Goal: Information Seeking & Learning: Check status

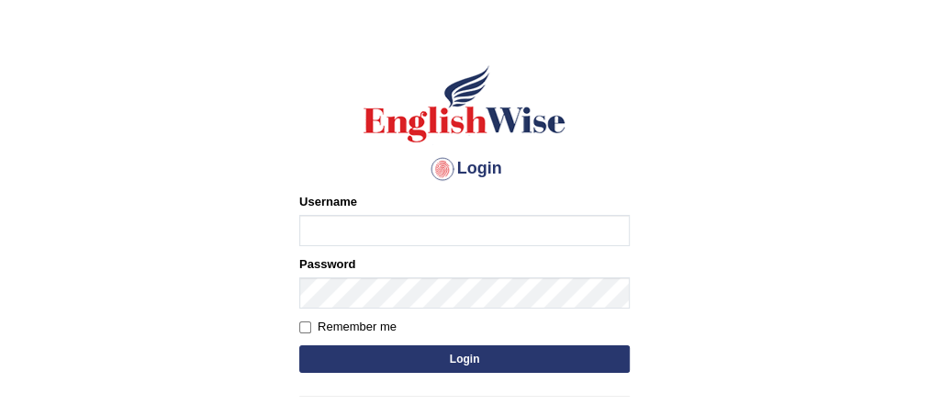
scroll to position [71, 0]
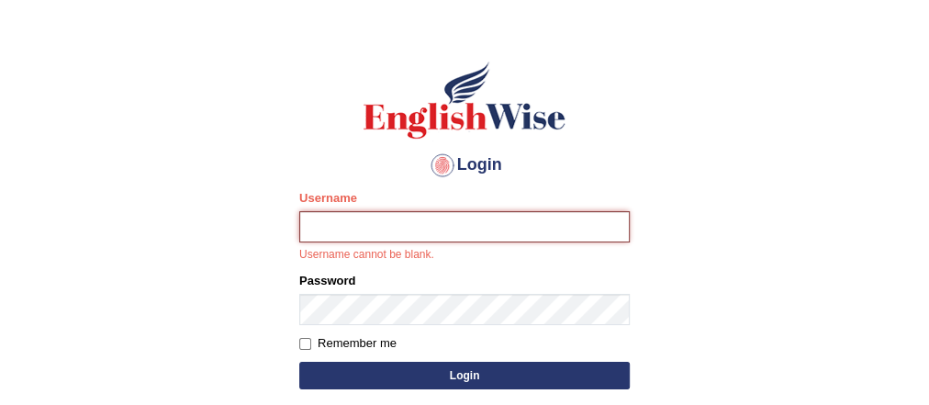
click at [476, 229] on input "Username" at bounding box center [464, 226] width 331 height 31
type input "Kubra"
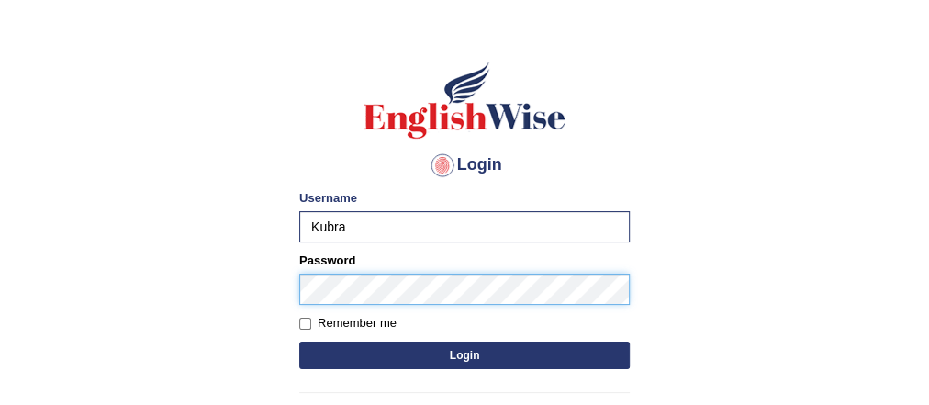
click at [299, 342] on button "Login" at bounding box center [464, 356] width 331 height 28
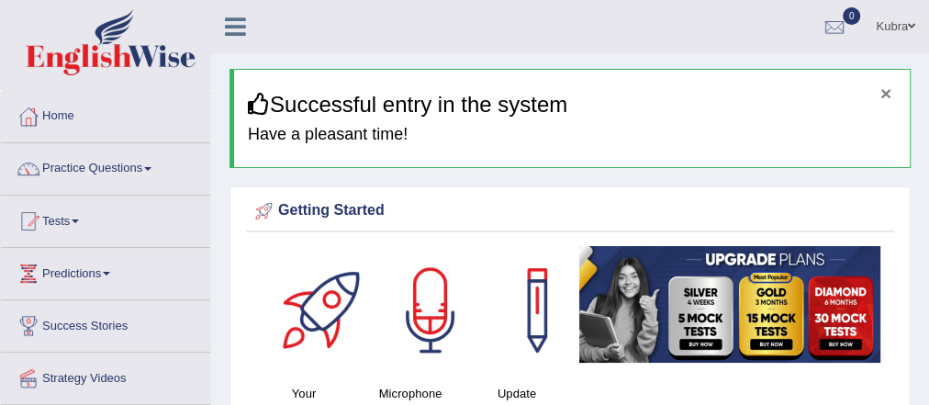
click at [887, 94] on button "×" at bounding box center [886, 93] width 11 height 19
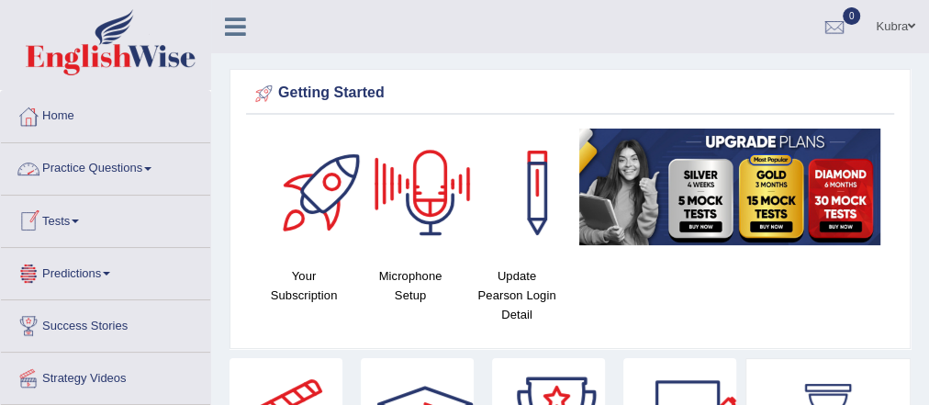
click at [84, 238] on link "Tests" at bounding box center [105, 219] width 209 height 46
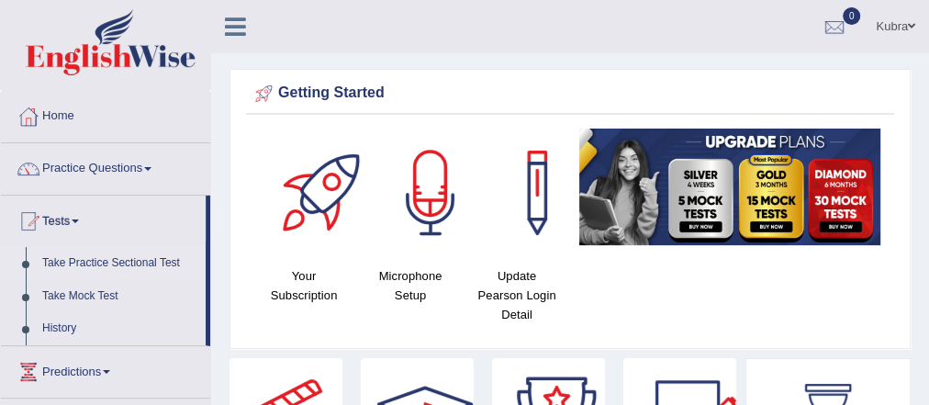
click at [100, 258] on link "Take Practice Sectional Test" at bounding box center [120, 263] width 172 height 33
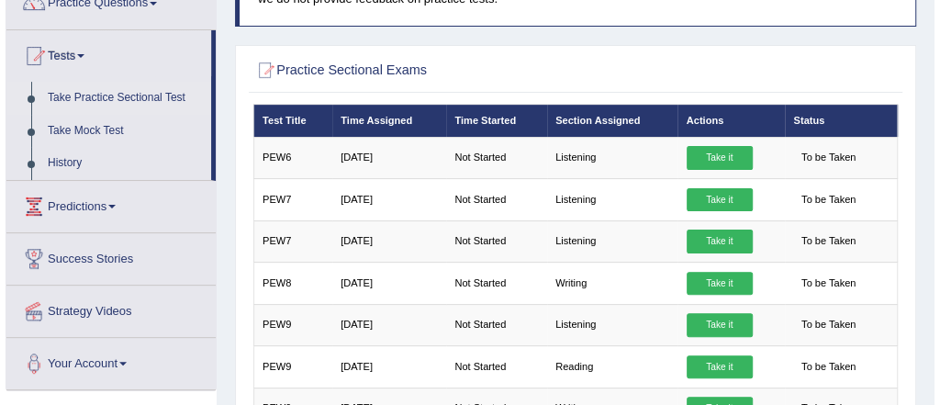
scroll to position [169, 0]
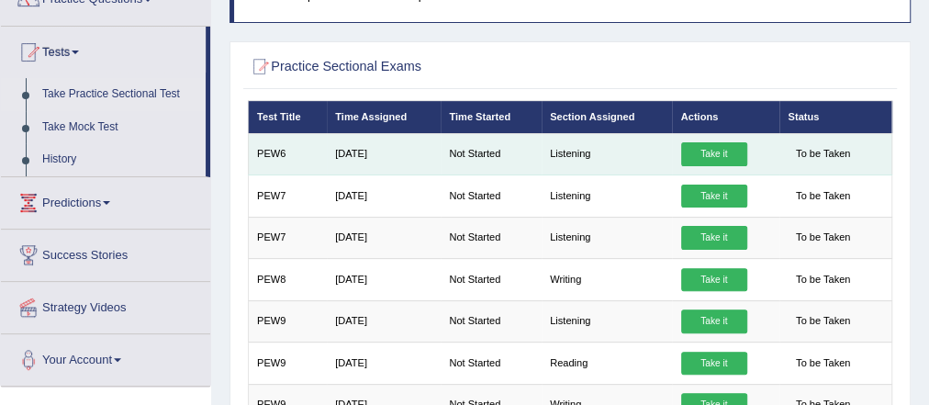
click at [714, 158] on link "Take it" at bounding box center [714, 154] width 66 height 24
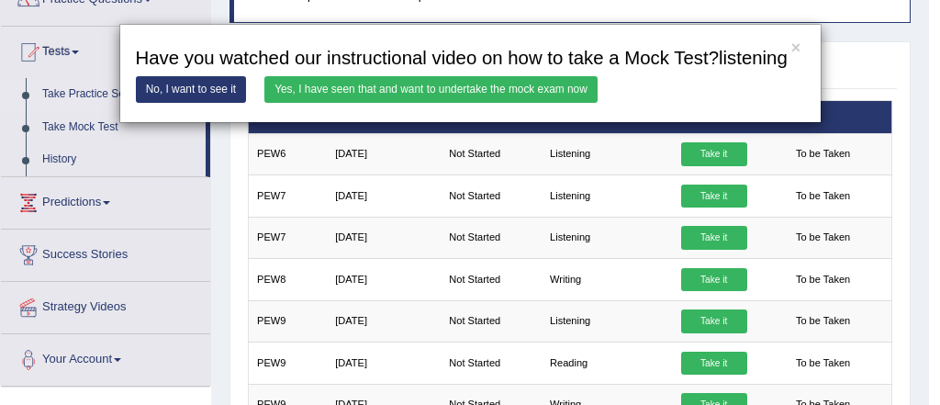
click at [548, 82] on link "Yes, I have seen that and want to undertake the mock exam now" at bounding box center [430, 89] width 333 height 27
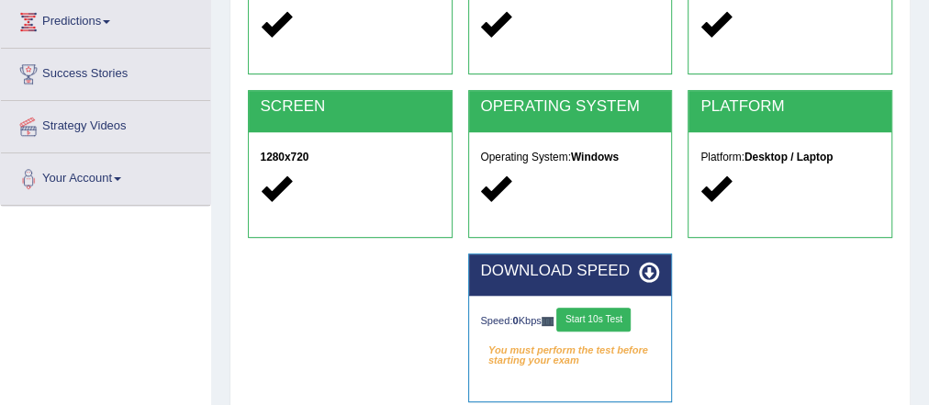
scroll to position [255, 0]
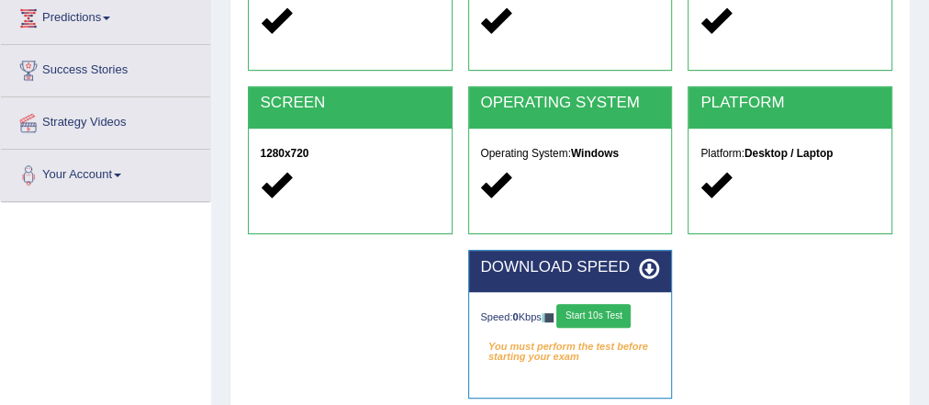
click at [608, 313] on button "Start 10s Test" at bounding box center [594, 316] width 74 height 24
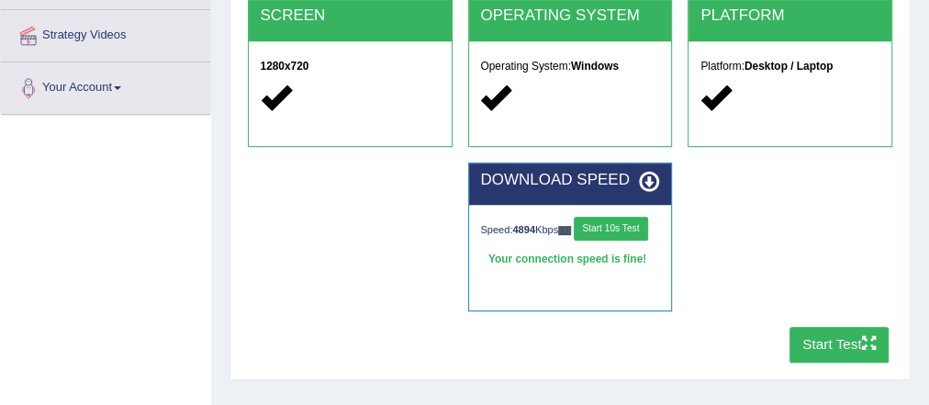
scroll to position [344, 0]
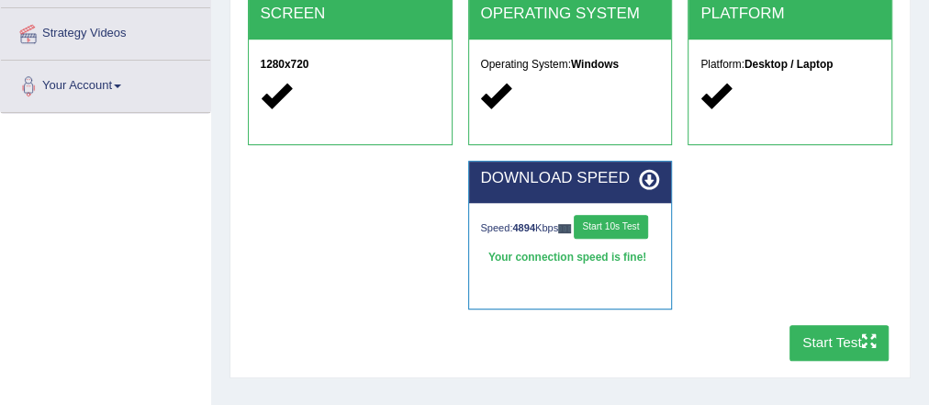
click at [842, 342] on button "Start Test" at bounding box center [840, 343] width 100 height 36
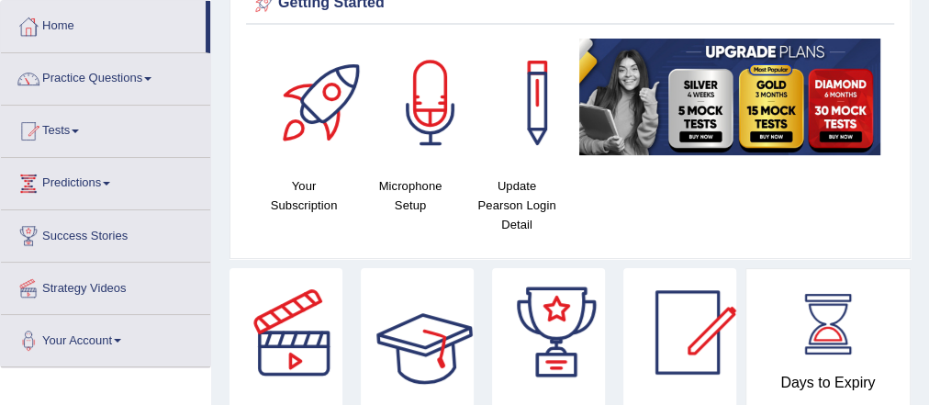
scroll to position [55, 0]
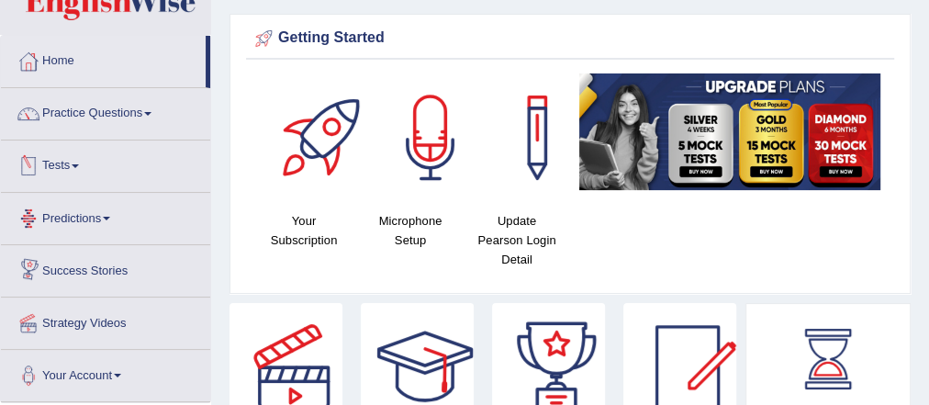
click at [97, 177] on link "Tests" at bounding box center [105, 164] width 209 height 46
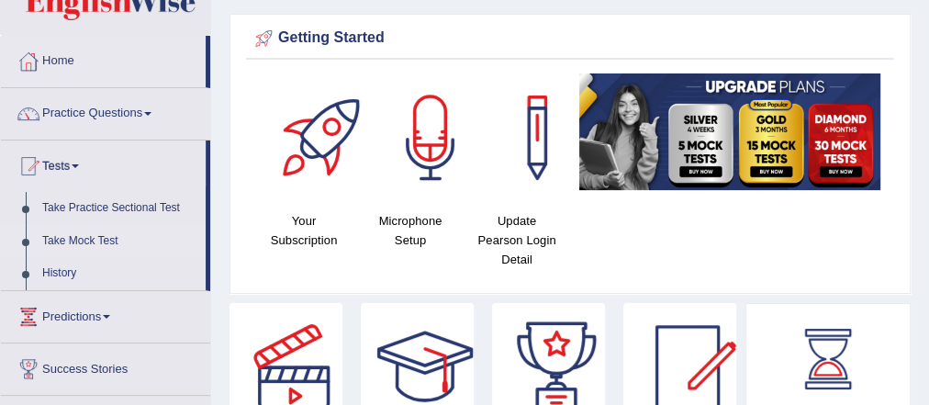
click at [101, 240] on link "Take Mock Test" at bounding box center [120, 241] width 172 height 33
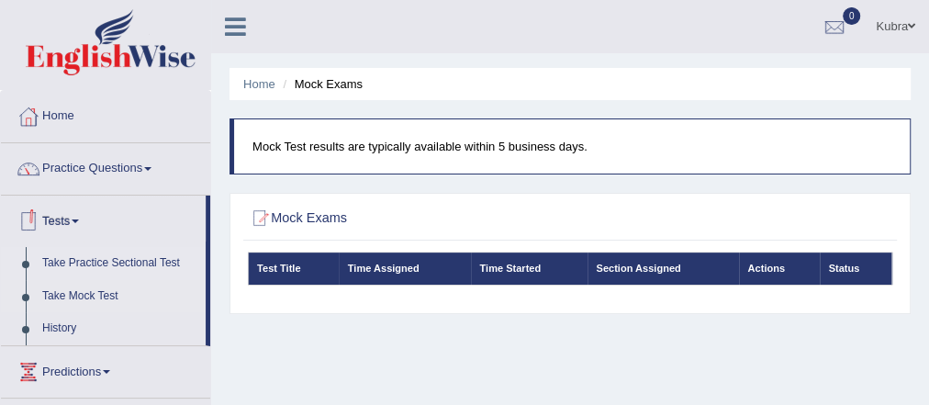
click at [113, 257] on link "Take Practice Sectional Test" at bounding box center [120, 263] width 172 height 33
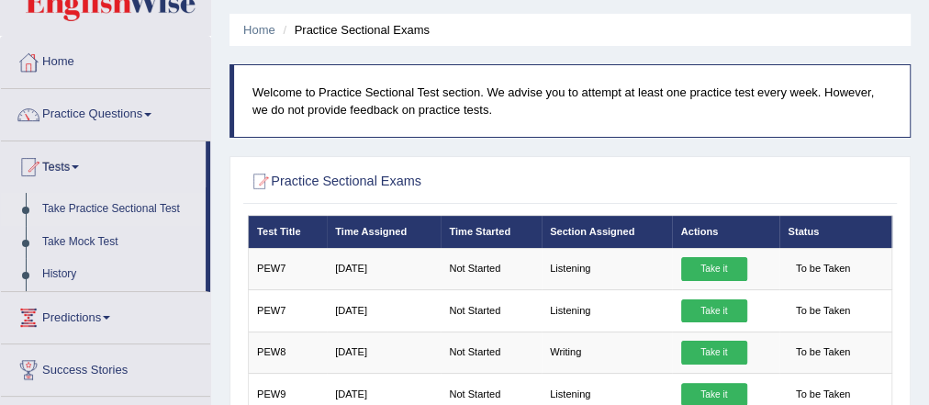
scroll to position [39, 0]
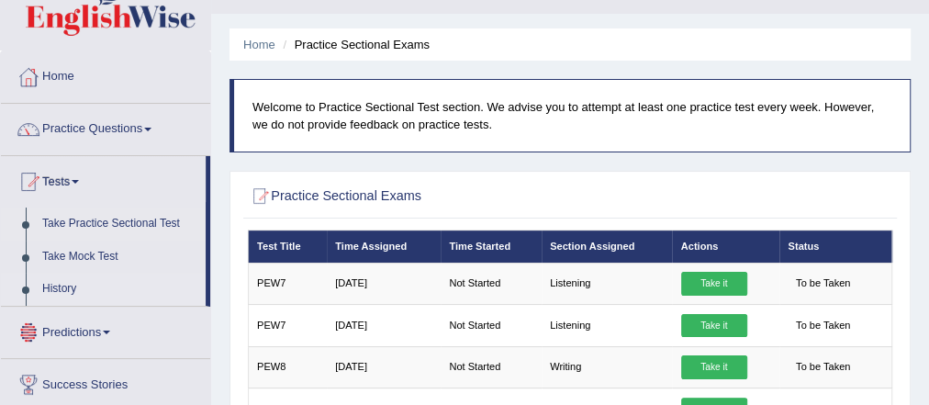
click at [62, 285] on link "History" at bounding box center [120, 289] width 172 height 33
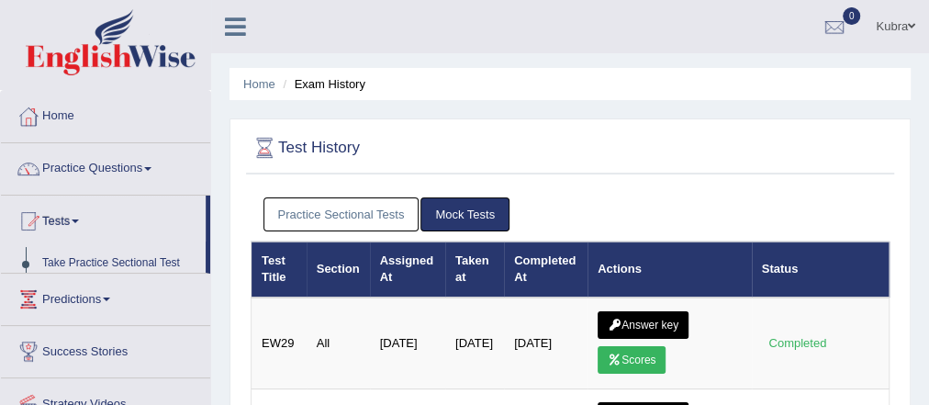
click at [232, 28] on icon at bounding box center [235, 27] width 21 height 24
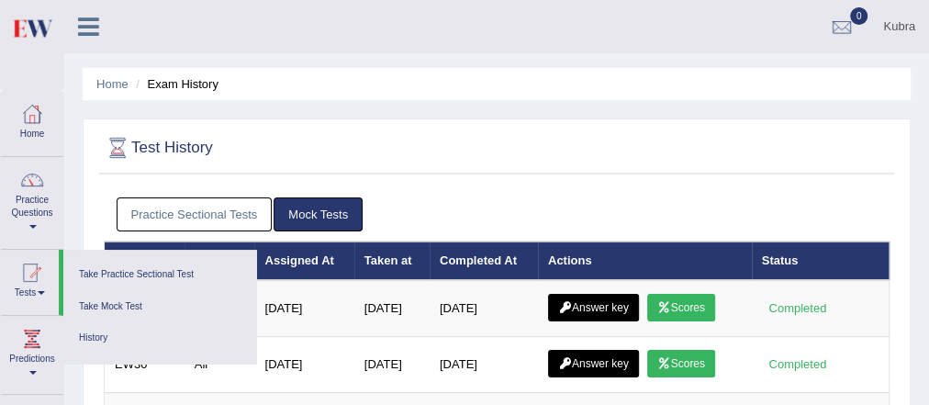
click at [231, 203] on link "Practice Sectional Tests" at bounding box center [195, 214] width 156 height 34
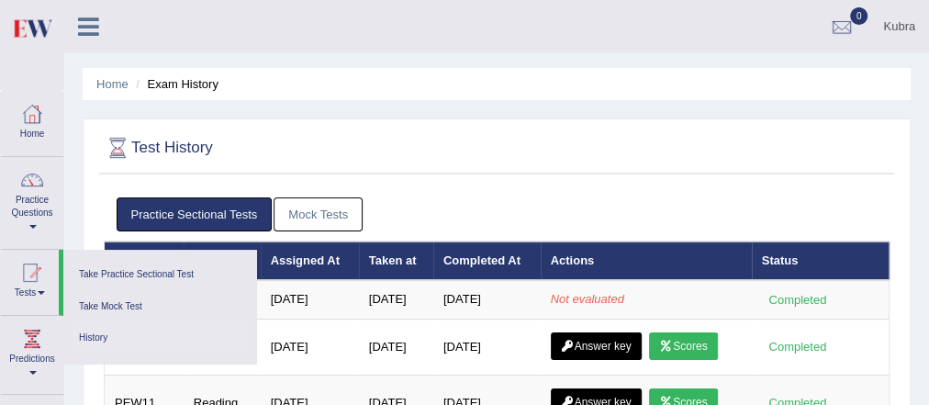
click at [325, 208] on link "Mock Tests" at bounding box center [318, 214] width 89 height 34
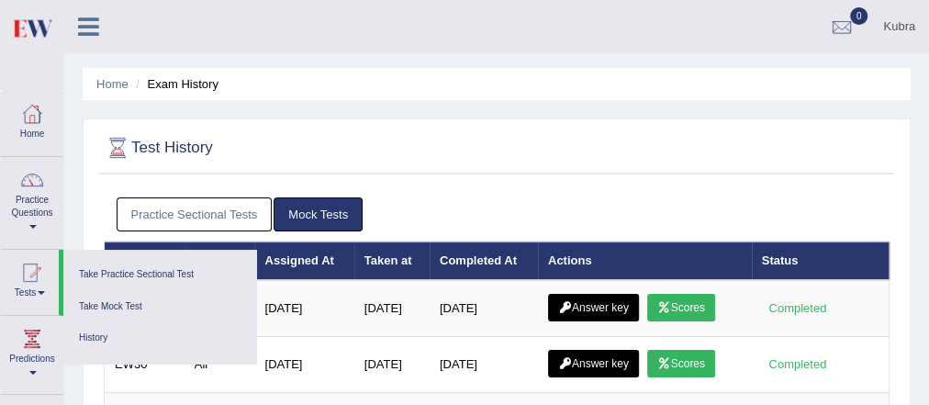
click at [130, 341] on link "History" at bounding box center [160, 338] width 174 height 32
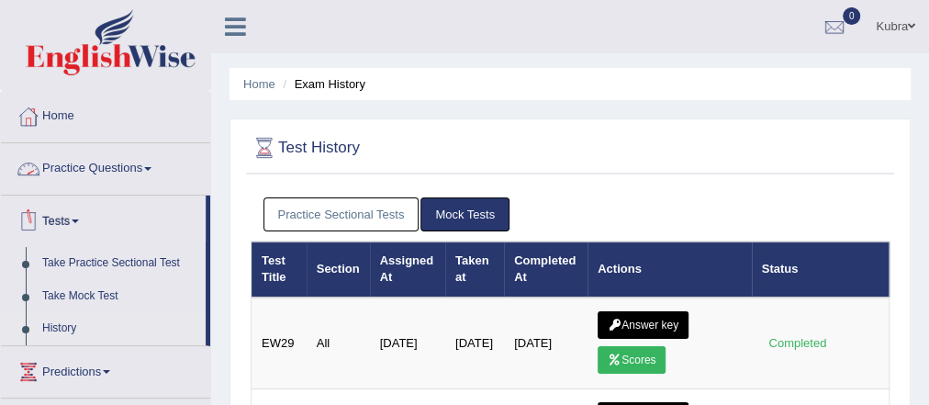
click at [93, 219] on link "Tests" at bounding box center [103, 219] width 205 height 46
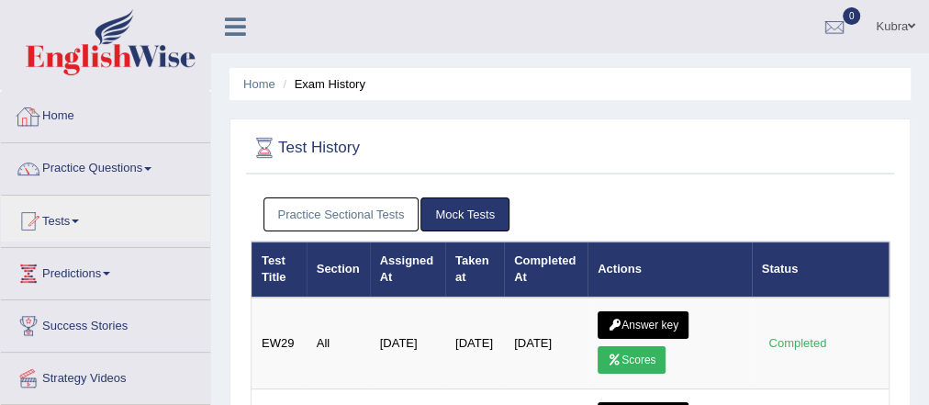
click at [231, 28] on icon at bounding box center [235, 27] width 21 height 24
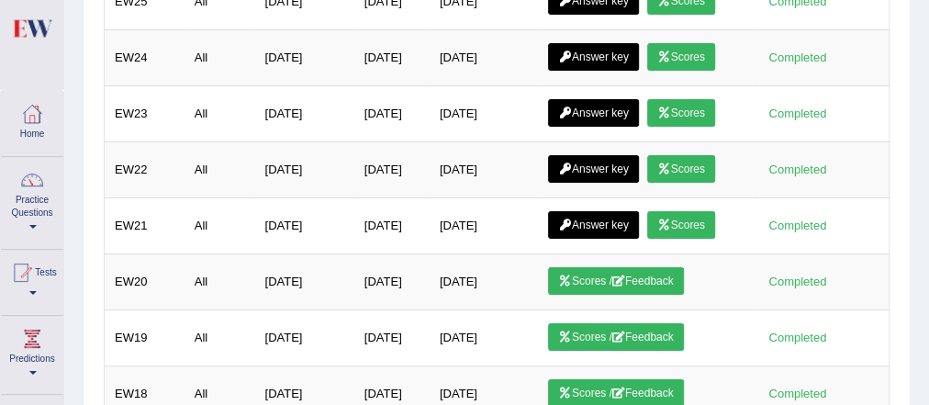
scroll to position [1032, 0]
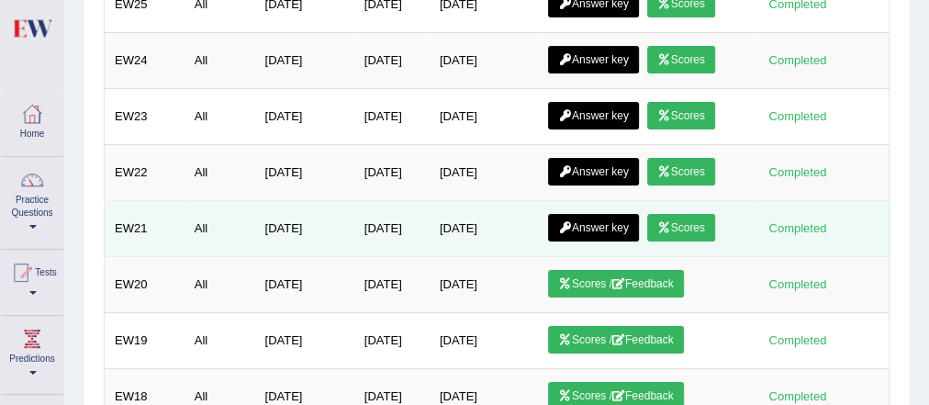
click at [689, 214] on link "Scores" at bounding box center [681, 228] width 68 height 28
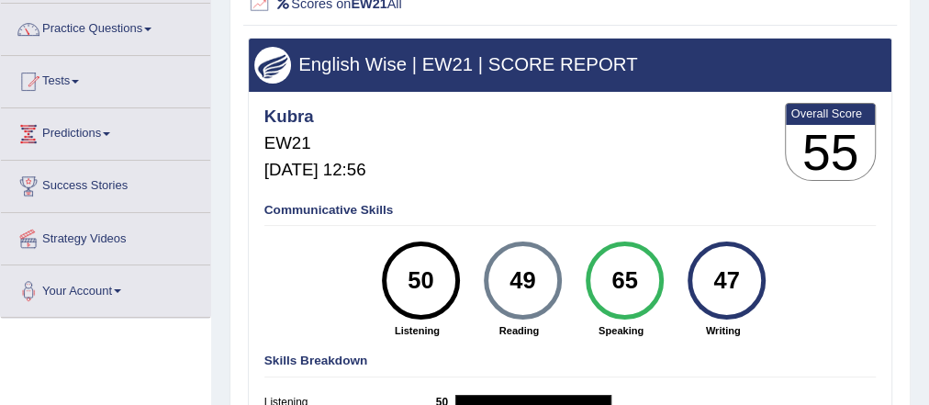
scroll to position [139, 0]
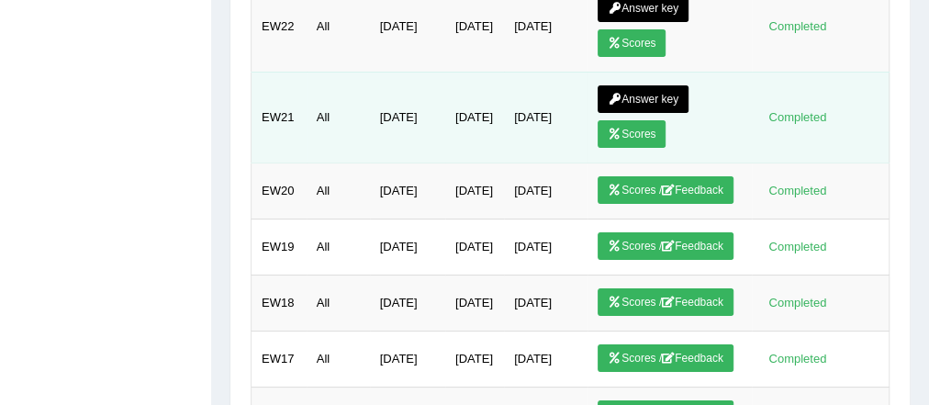
scroll to position [1772, 0]
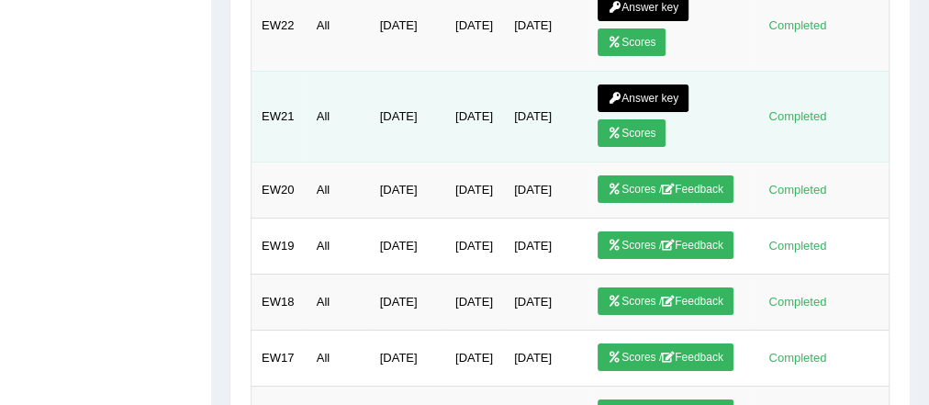
click at [634, 84] on link "Answer key" at bounding box center [643, 98] width 91 height 28
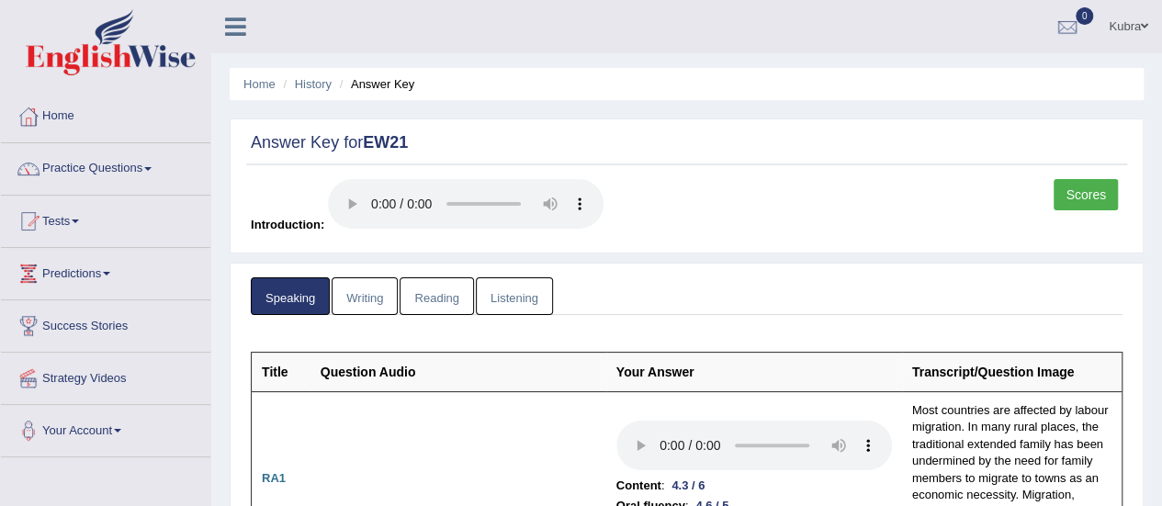
click at [377, 282] on link "Writing" at bounding box center [365, 296] width 66 height 38
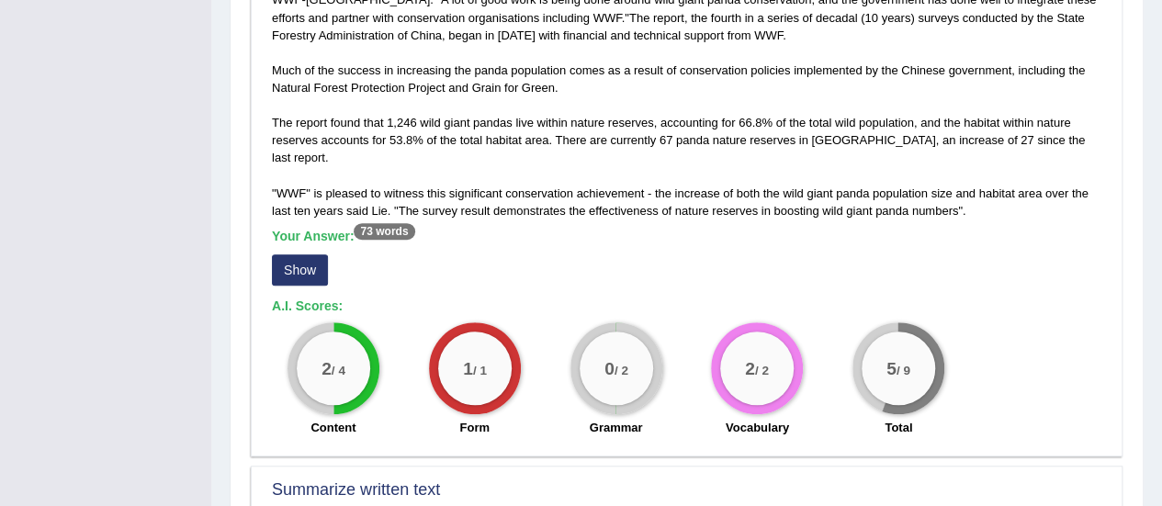
scroll to position [521, 0]
click at [292, 253] on button "Show" at bounding box center [300, 268] width 56 height 31
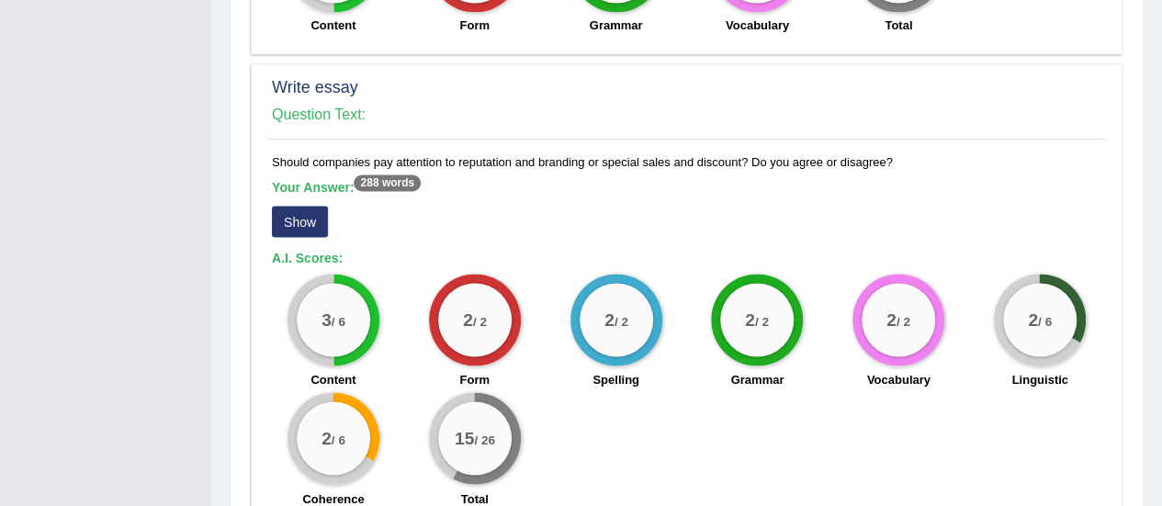
scroll to position [1524, 0]
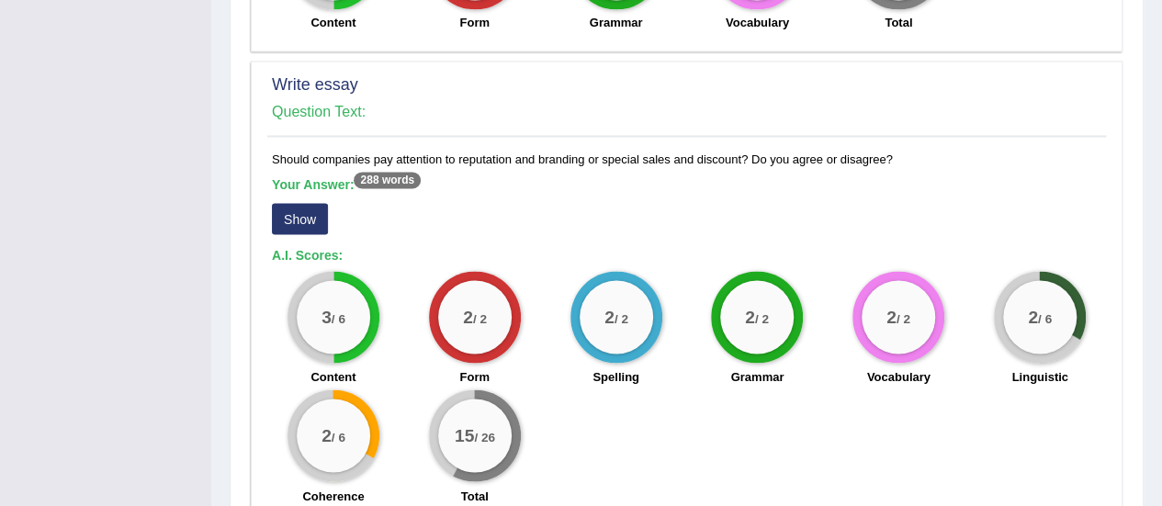
click at [289, 203] on button "Show" at bounding box center [300, 218] width 56 height 31
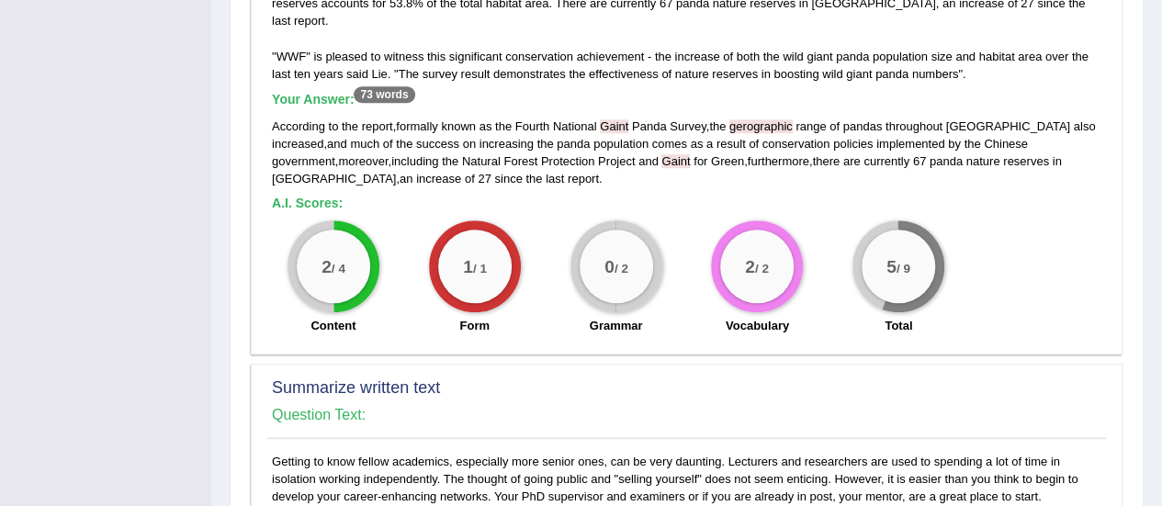
scroll to position [0, 0]
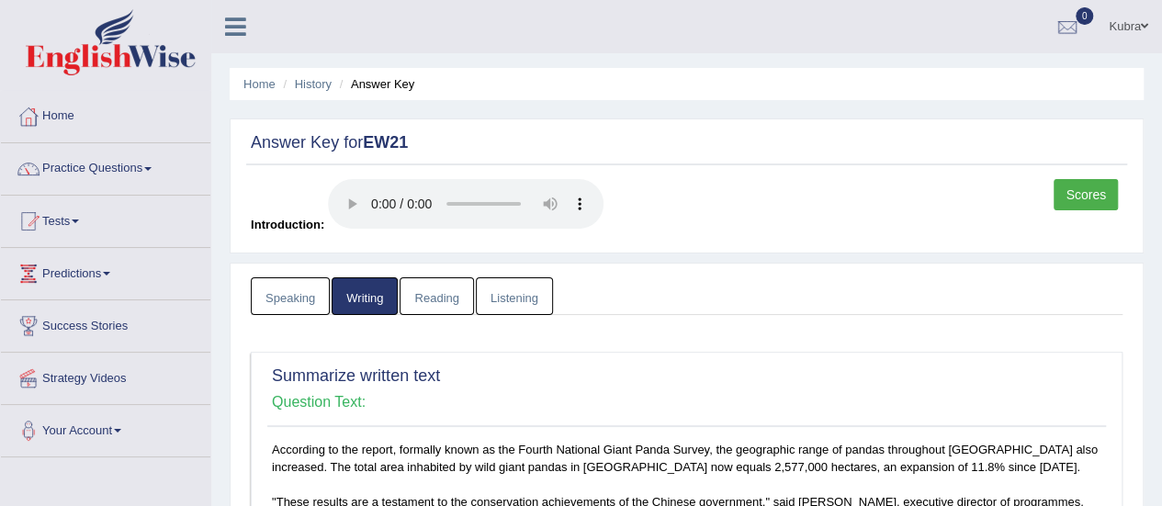
click at [456, 297] on link "Reading" at bounding box center [435, 296] width 73 height 38
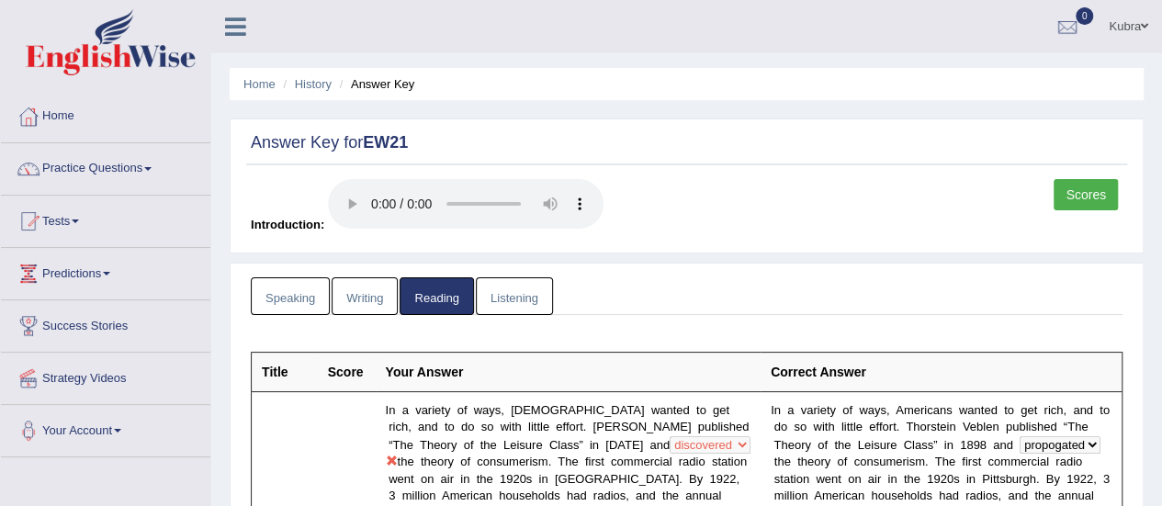
click at [542, 287] on link "Listening" at bounding box center [514, 296] width 77 height 38
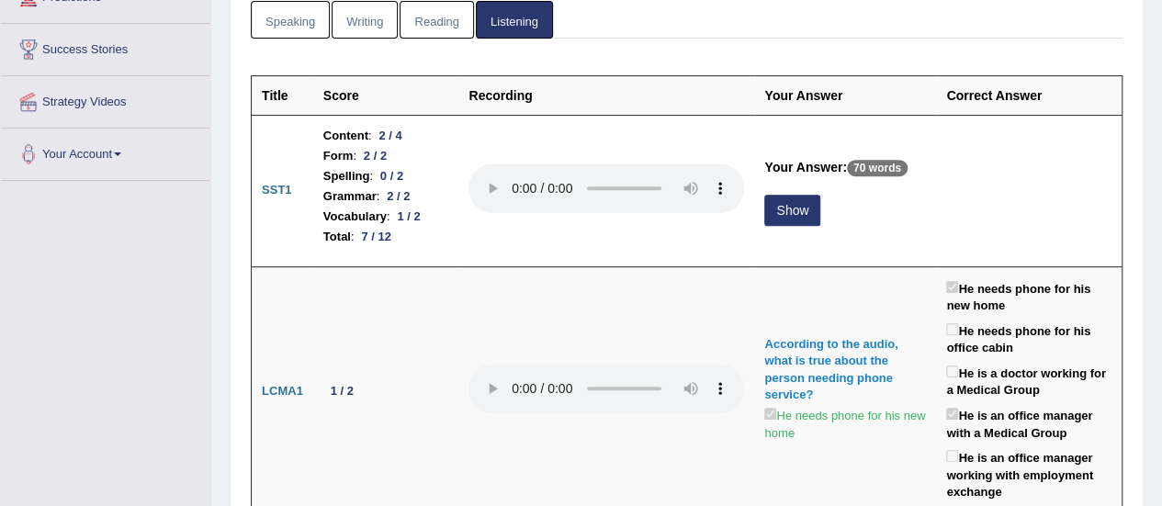
scroll to position [275, 0]
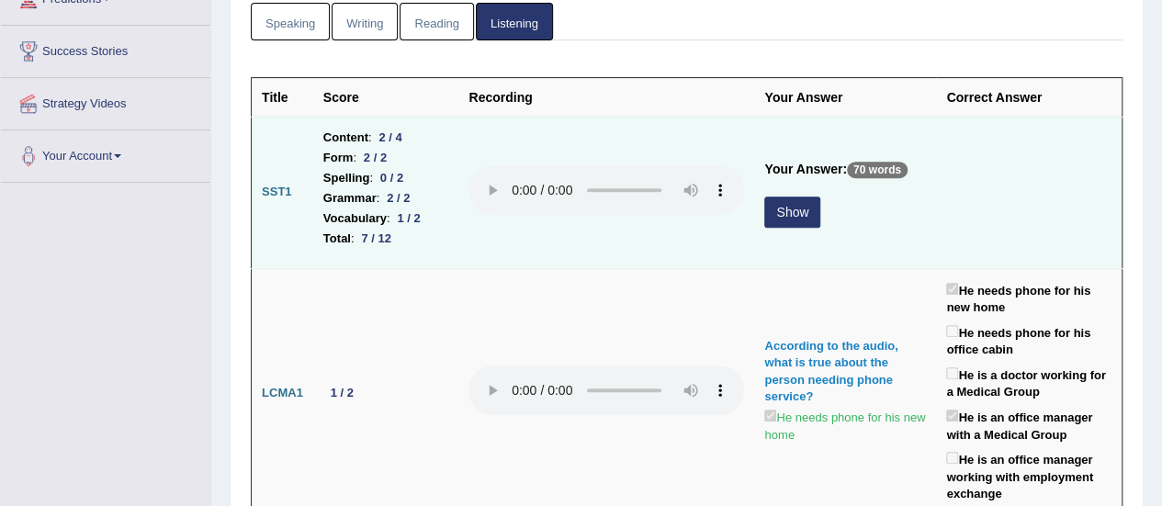
click at [782, 207] on button "Show" at bounding box center [792, 212] width 56 height 31
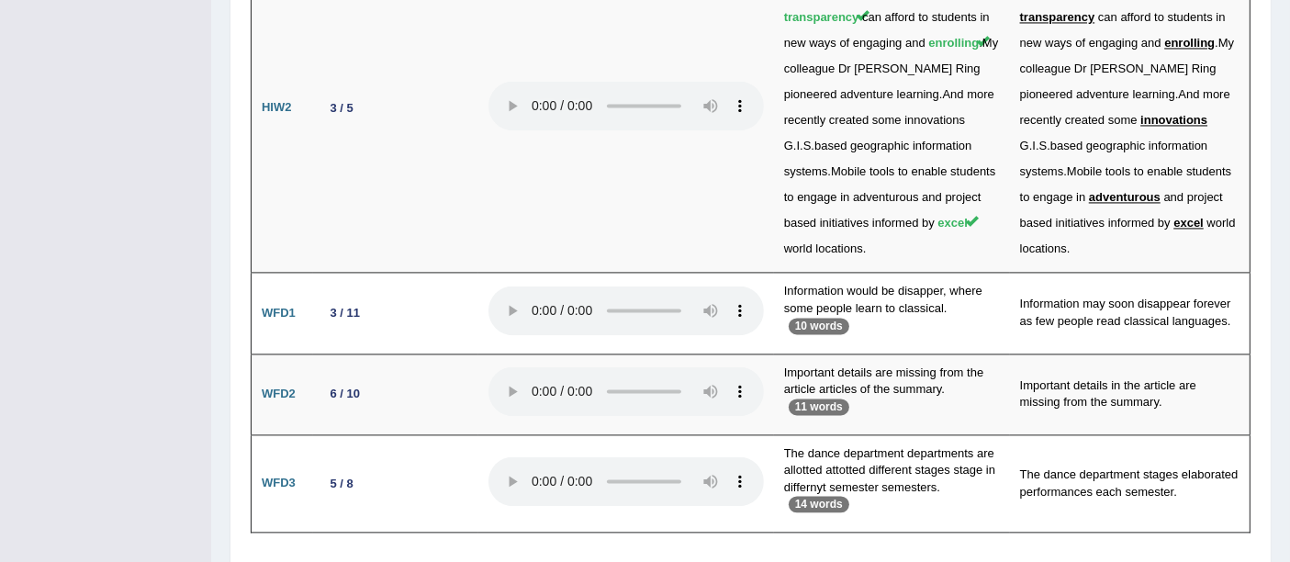
scroll to position [3909, 0]
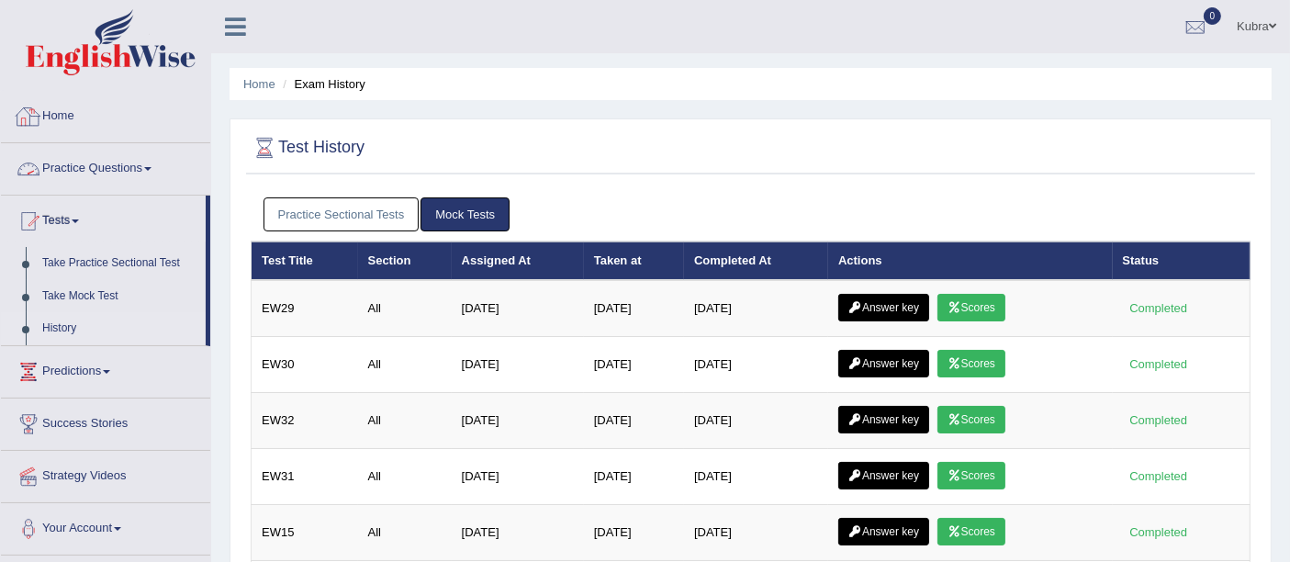
click at [60, 117] on link "Home" at bounding box center [105, 114] width 209 height 46
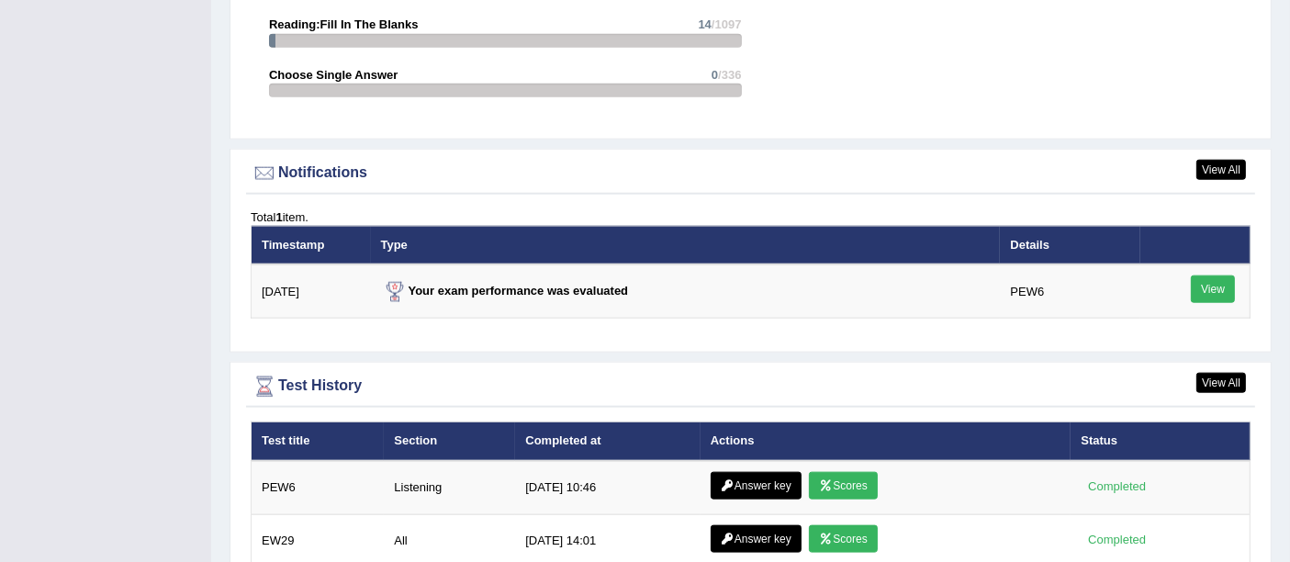
scroll to position [2095, 0]
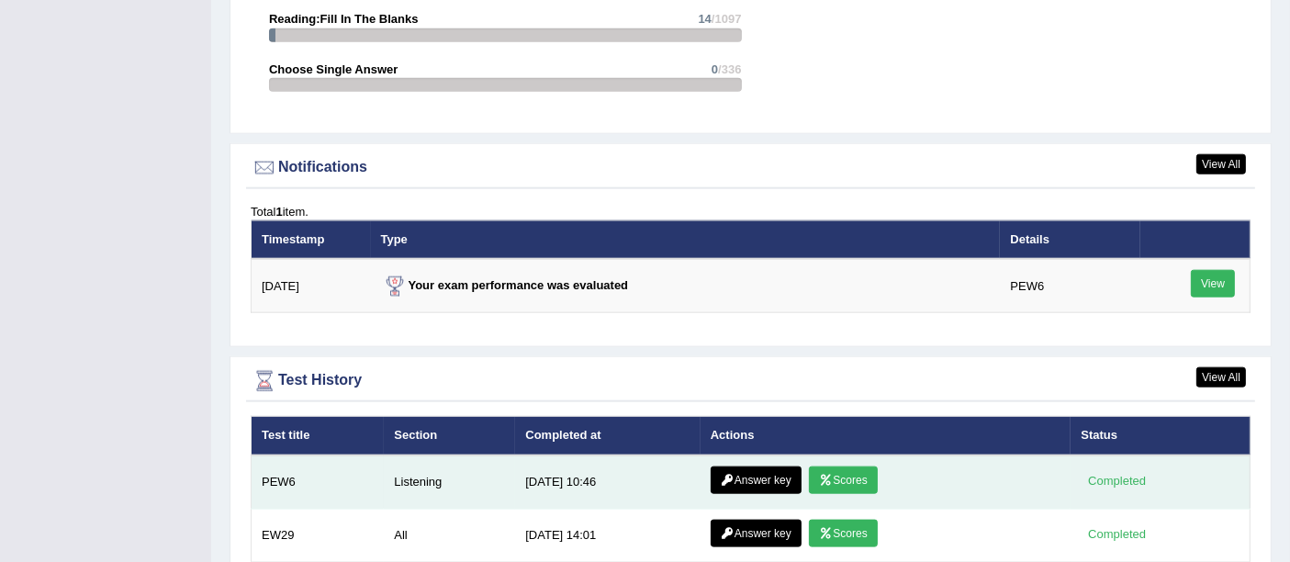
click at [758, 467] on link "Answer key" at bounding box center [756, 481] width 91 height 28
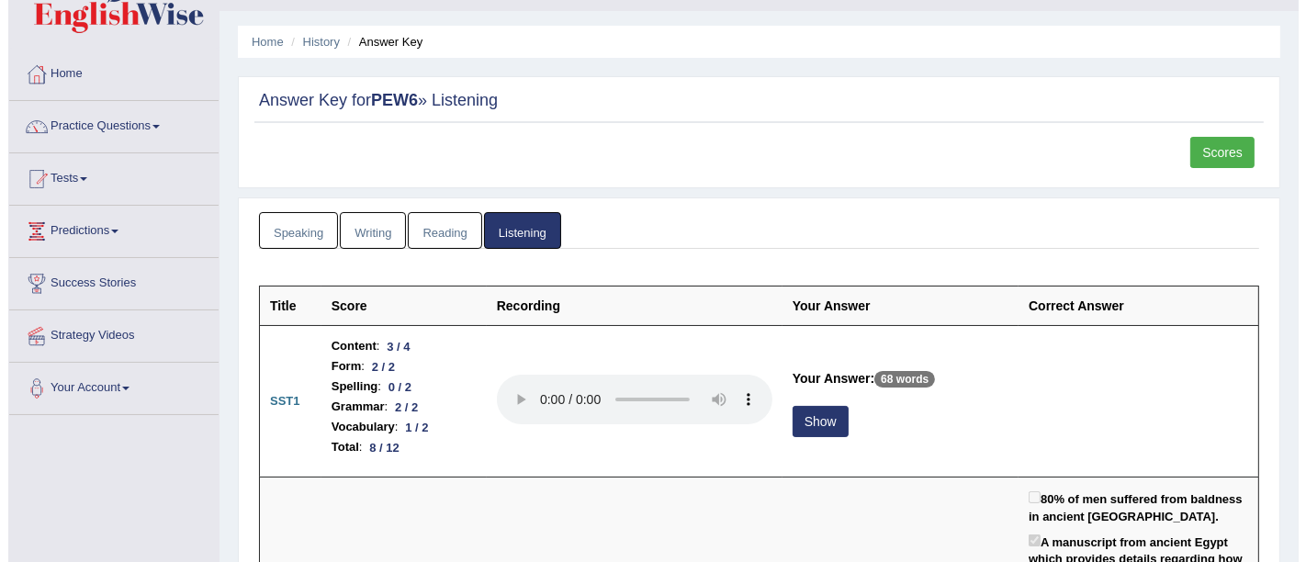
scroll to position [138, 0]
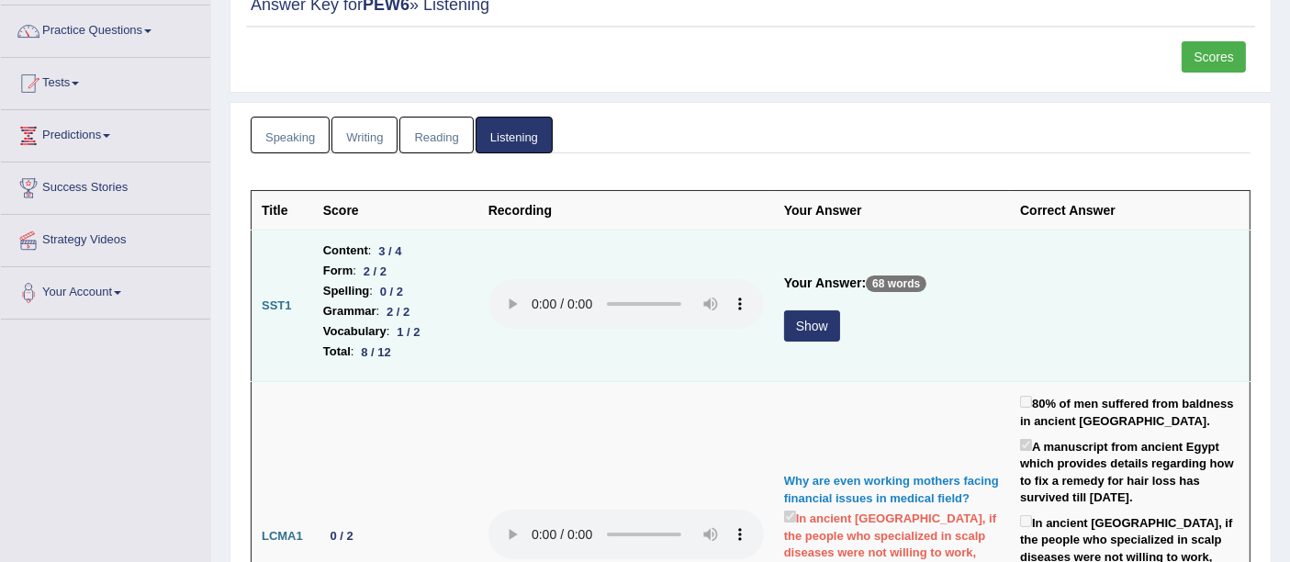
click at [810, 330] on button "Show" at bounding box center [812, 325] width 56 height 31
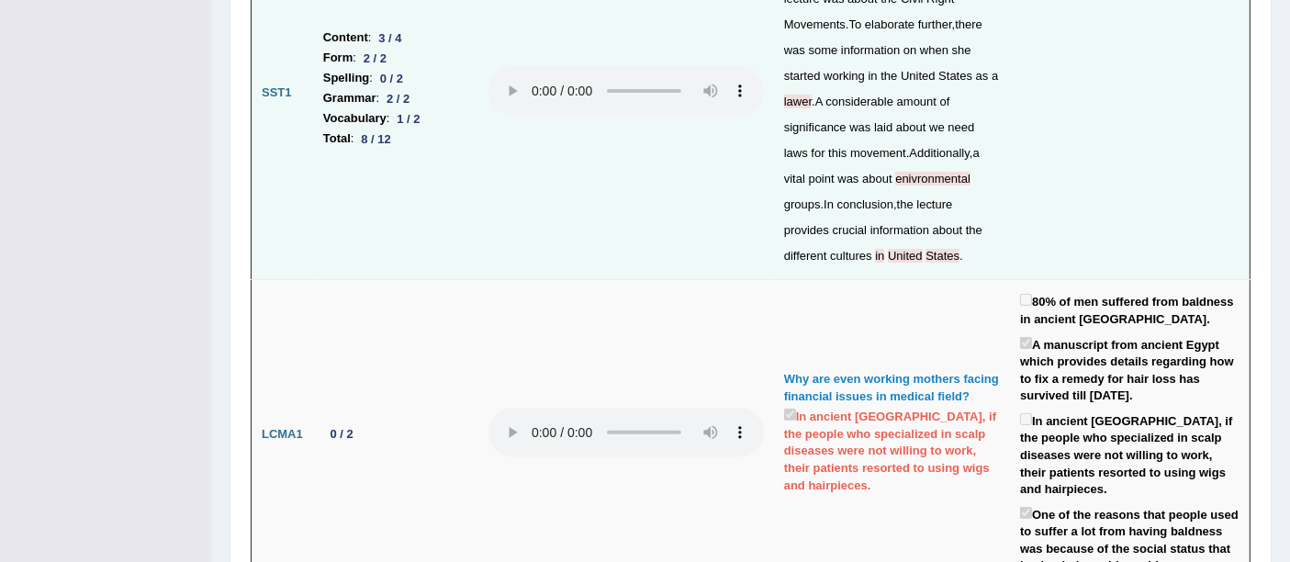
scroll to position [0, 0]
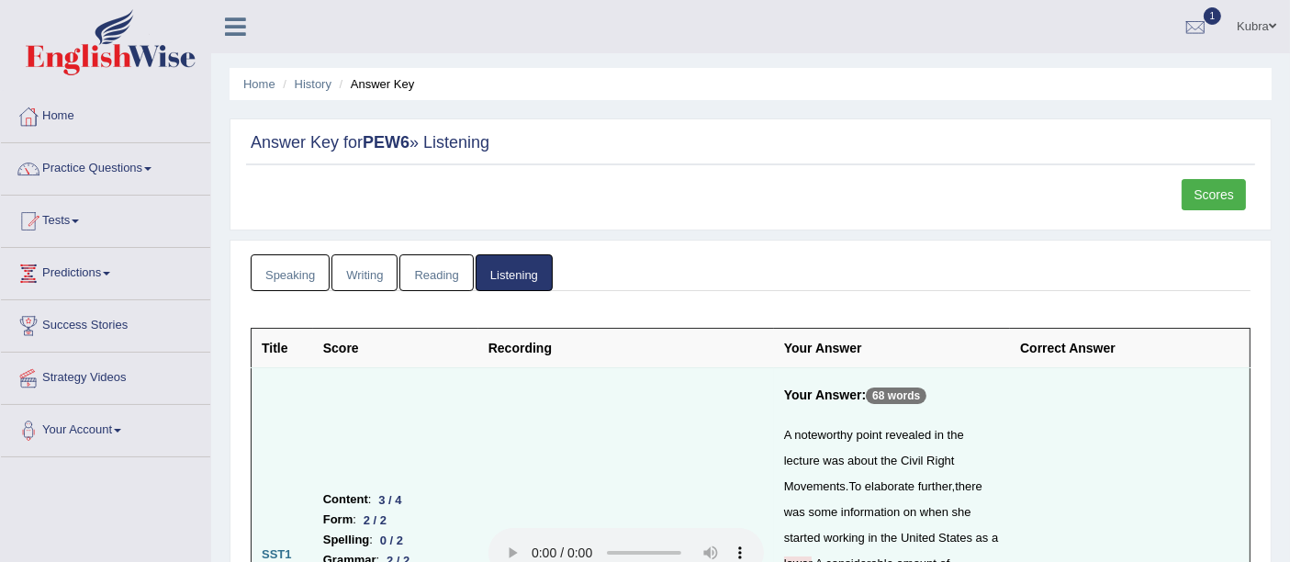
click at [147, 139] on li "Home" at bounding box center [105, 117] width 209 height 52
click at [1186, 22] on div at bounding box center [1196, 28] width 28 height 28
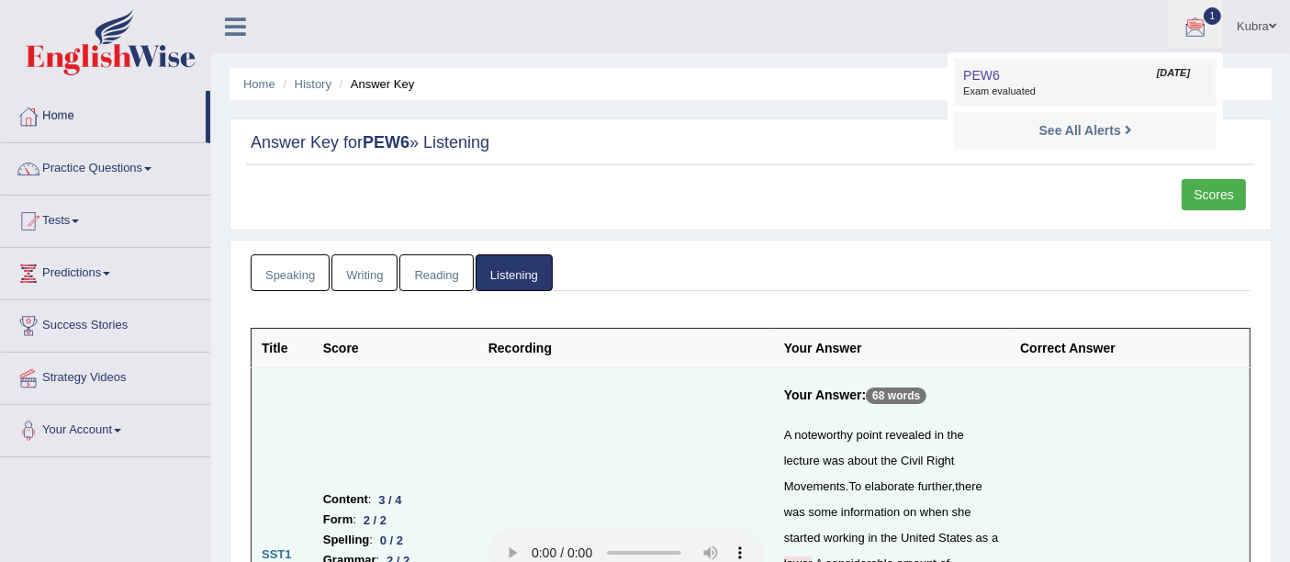
click at [1109, 73] on link "PEW6 Aug 27, 2025 Exam evaluated" at bounding box center [1085, 82] width 253 height 39
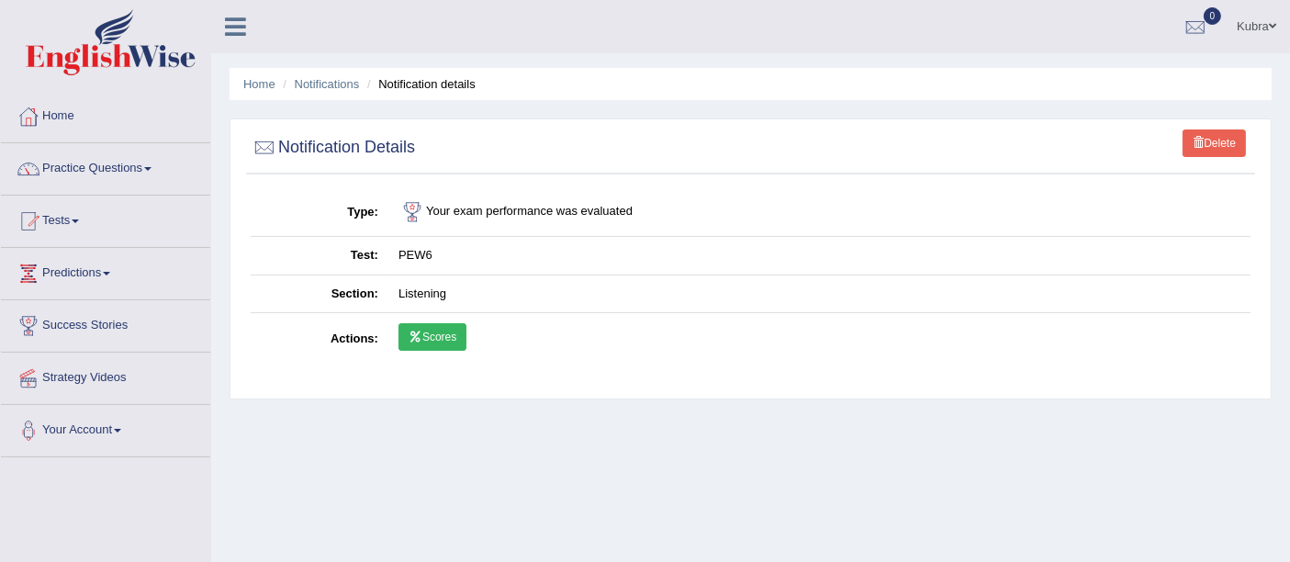
click at [425, 344] on link "Scores" at bounding box center [433, 337] width 68 height 28
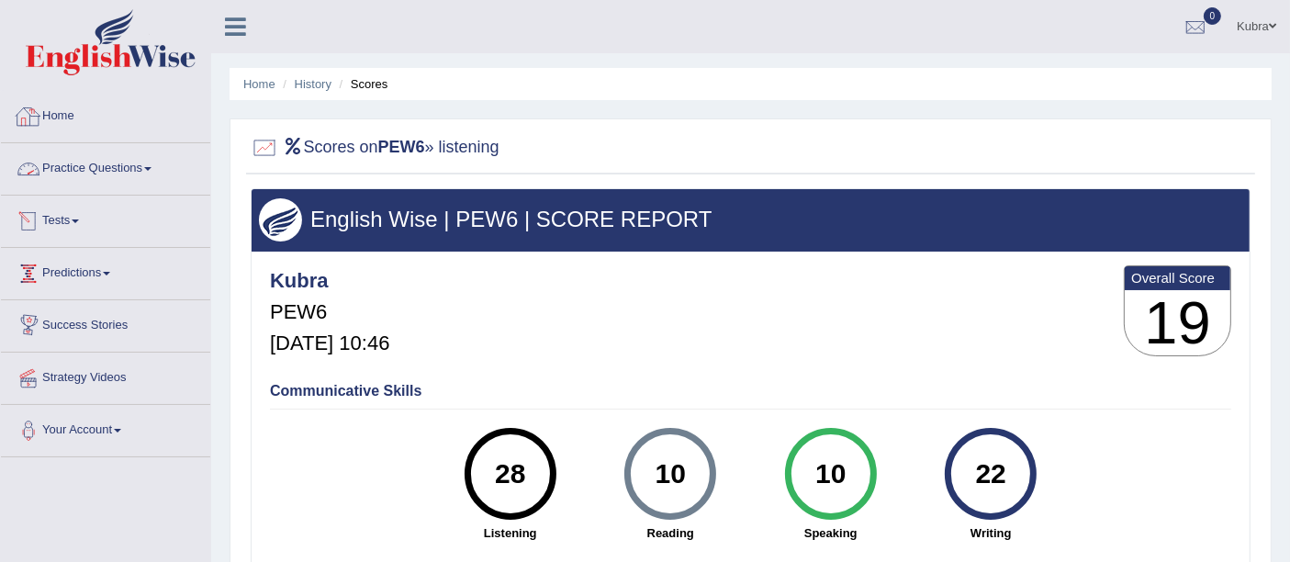
click at [120, 119] on link "Home" at bounding box center [105, 114] width 209 height 46
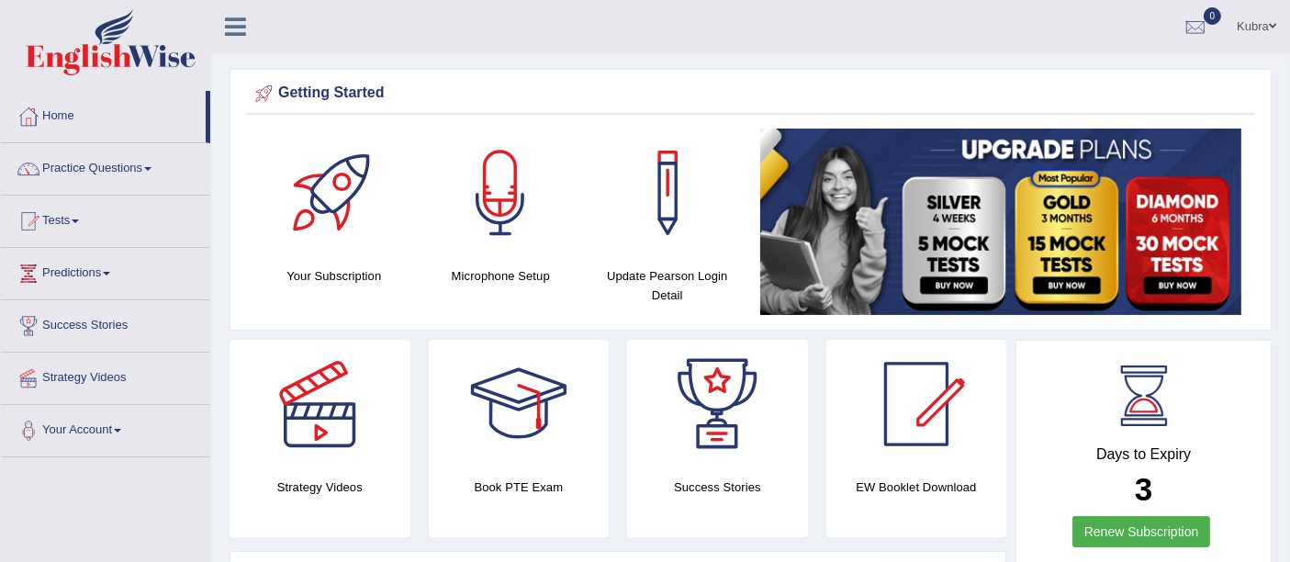
click at [1249, 25] on link "Kubra" at bounding box center [1256, 24] width 67 height 48
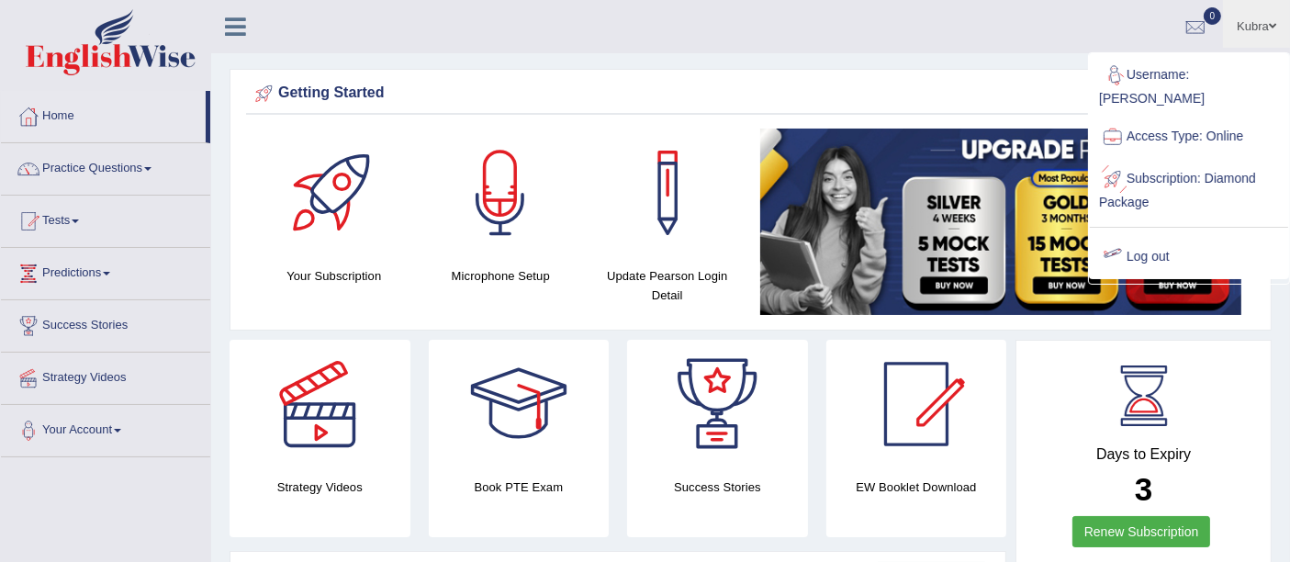
click at [1149, 236] on link "Log out" at bounding box center [1189, 257] width 198 height 42
